Goal: Transaction & Acquisition: Purchase product/service

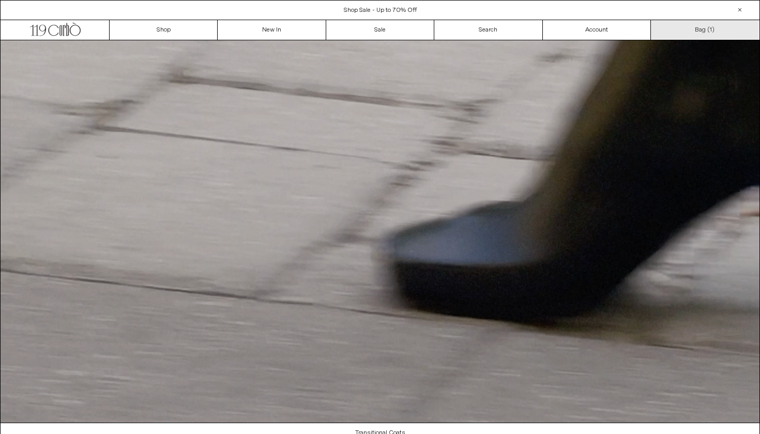
click at [698, 32] on link "Bag ( 1 )" at bounding box center [705, 30] width 108 height 20
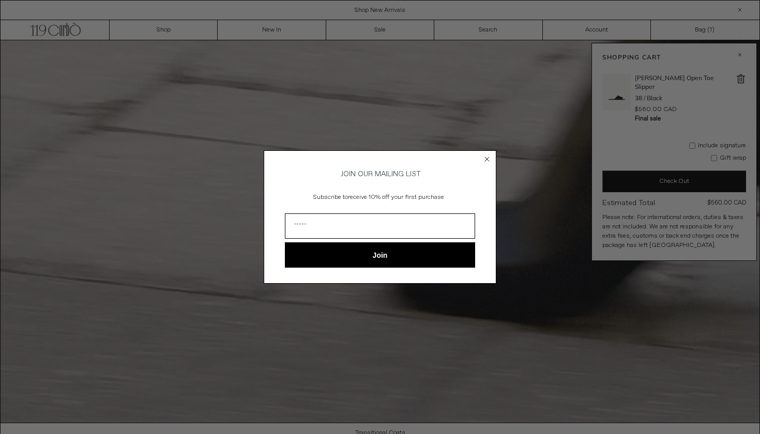
click at [485, 154] on icon "Close dialog" at bounding box center [487, 159] width 10 height 10
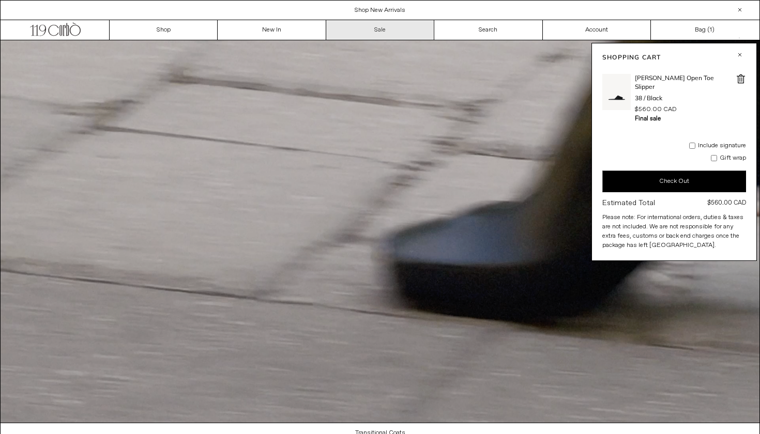
click at [373, 28] on link "Sale" at bounding box center [380, 30] width 108 height 20
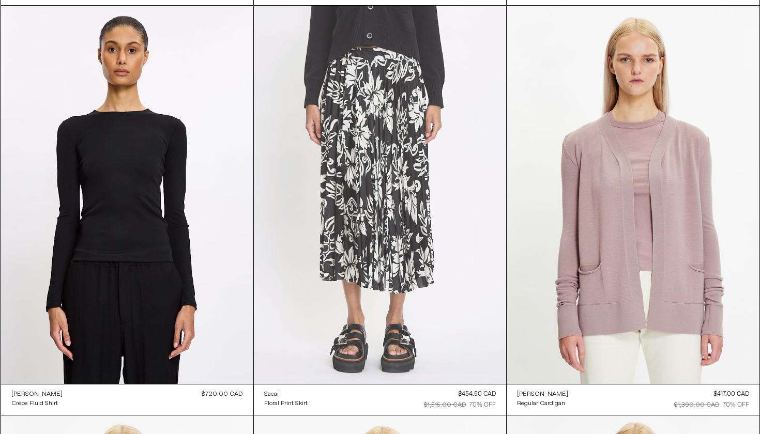
scroll to position [21388, 0]
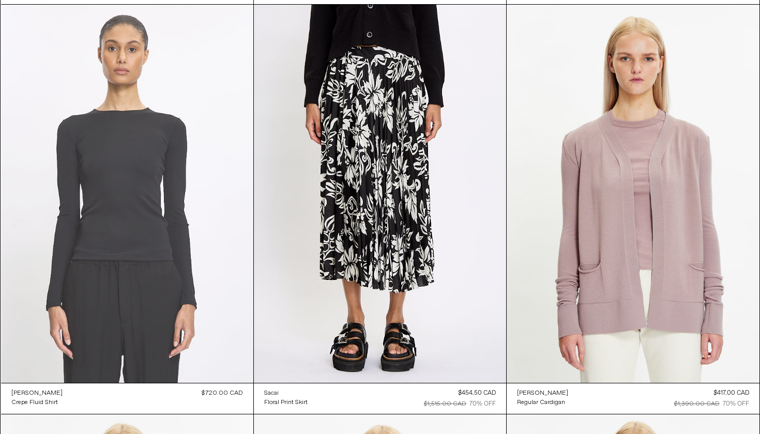
click at [114, 255] on at bounding box center [127, 194] width 252 height 378
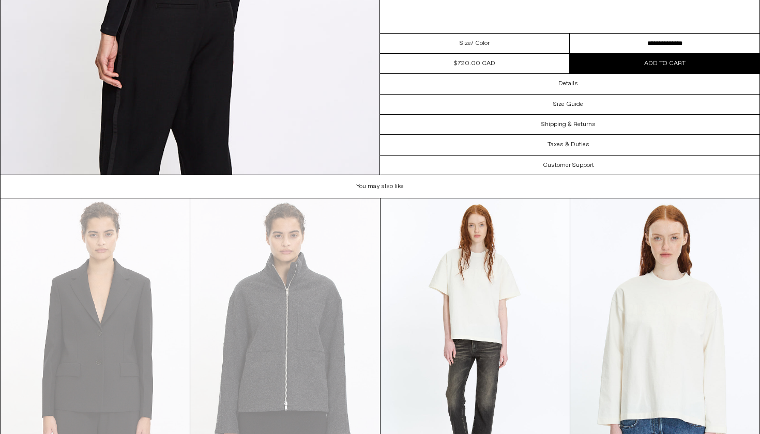
scroll to position [1662, 0]
